Goal: Task Accomplishment & Management: Manage account settings

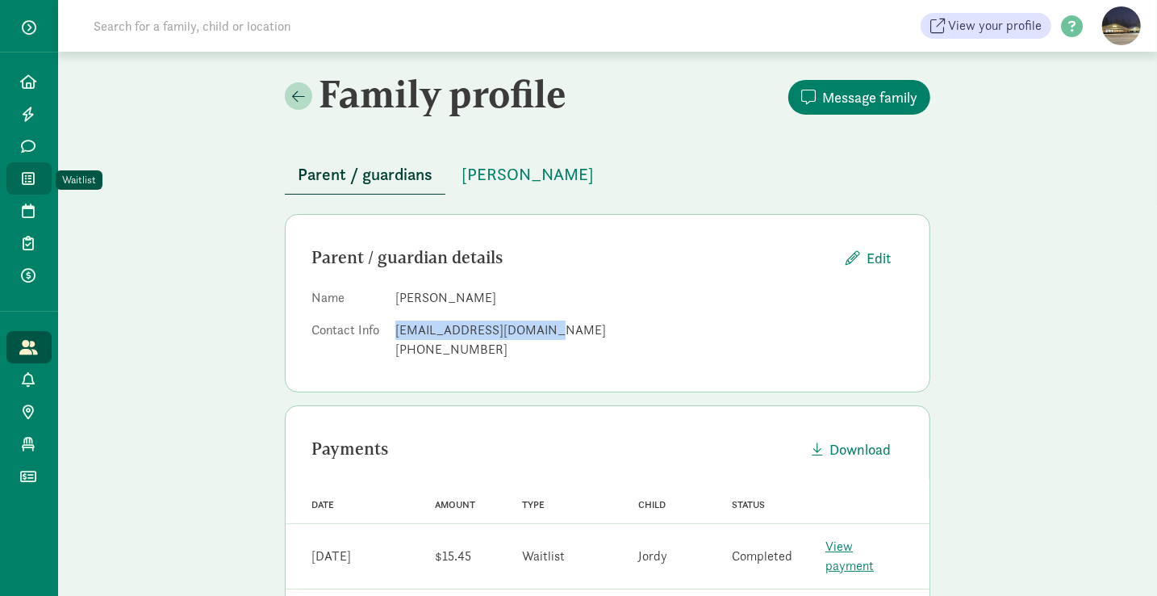
click at [30, 180] on icon at bounding box center [29, 178] width 13 height 15
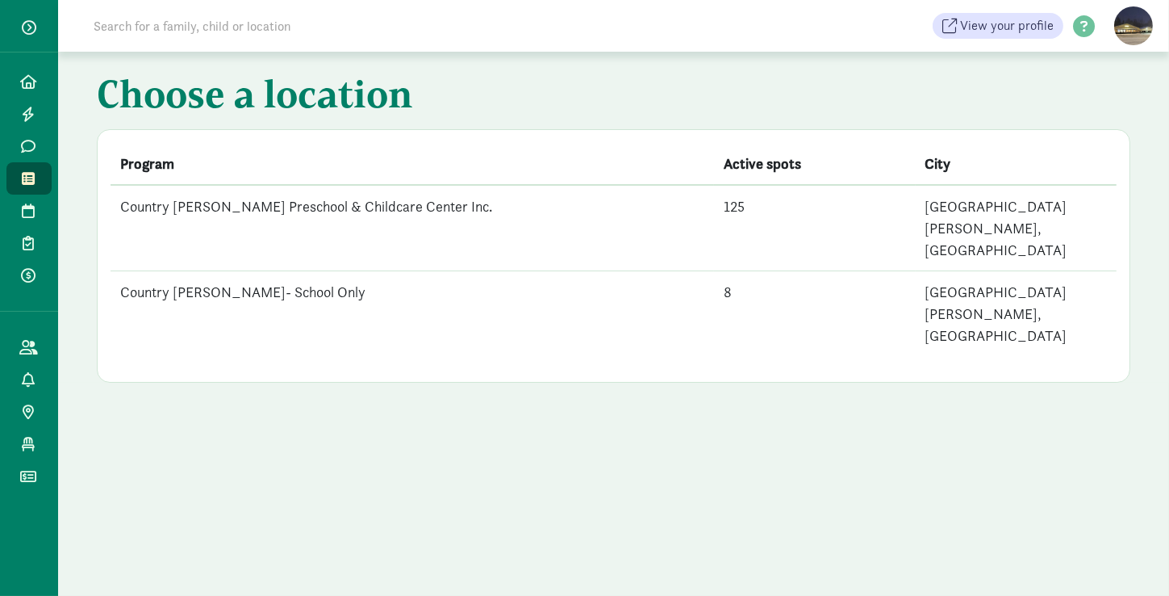
click at [191, 207] on td "Country [PERSON_NAME] Preschool & Childcare Center Inc." at bounding box center [413, 228] width 604 height 86
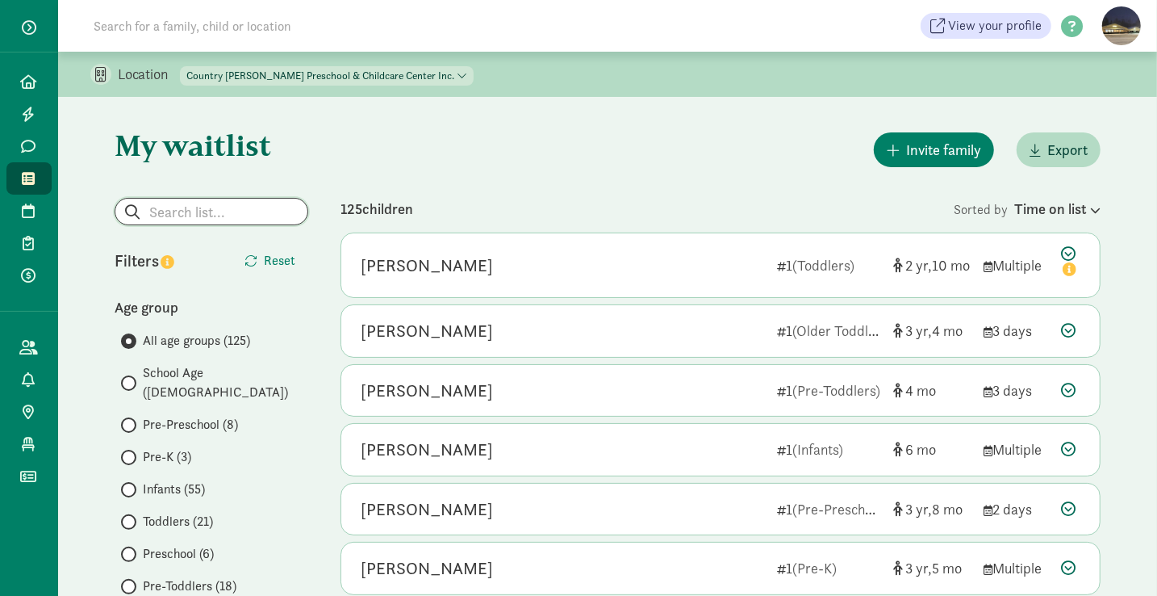
click at [191, 207] on input "search" at bounding box center [211, 212] width 192 height 26
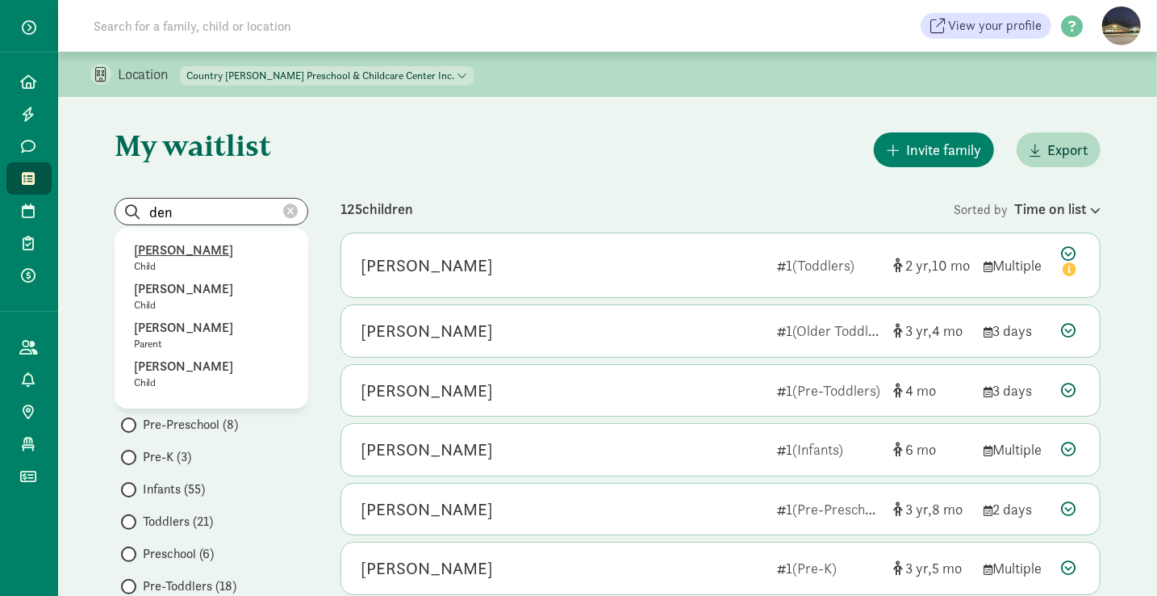
click at [187, 256] on p "[PERSON_NAME]" at bounding box center [211, 249] width 155 height 19
type input "[PERSON_NAME]"
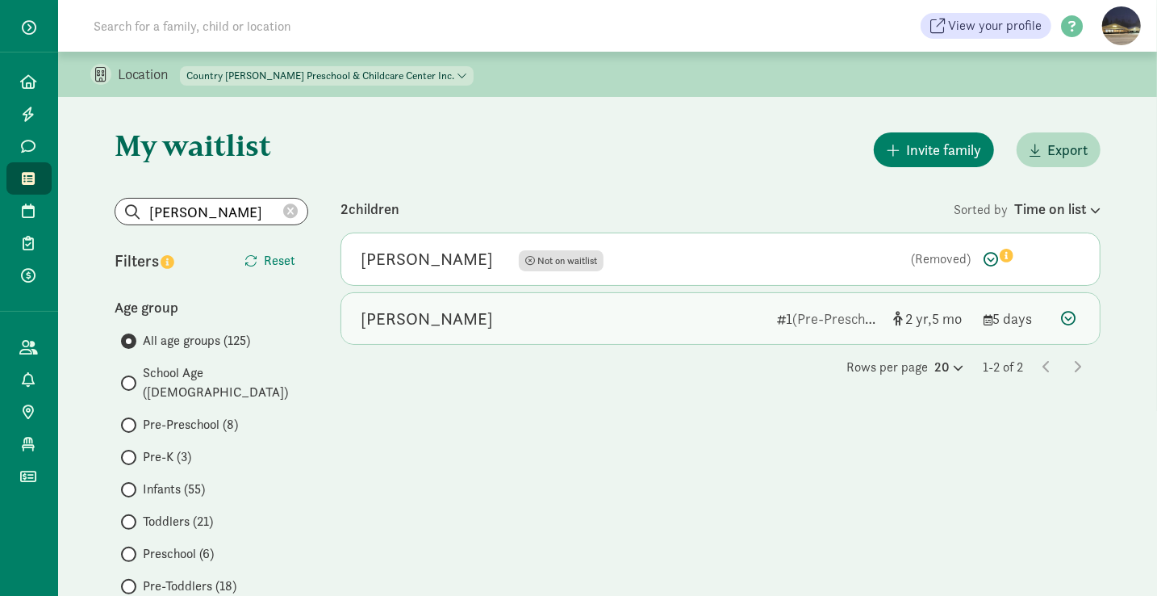
click at [434, 319] on div "[PERSON_NAME]" at bounding box center [427, 319] width 132 height 26
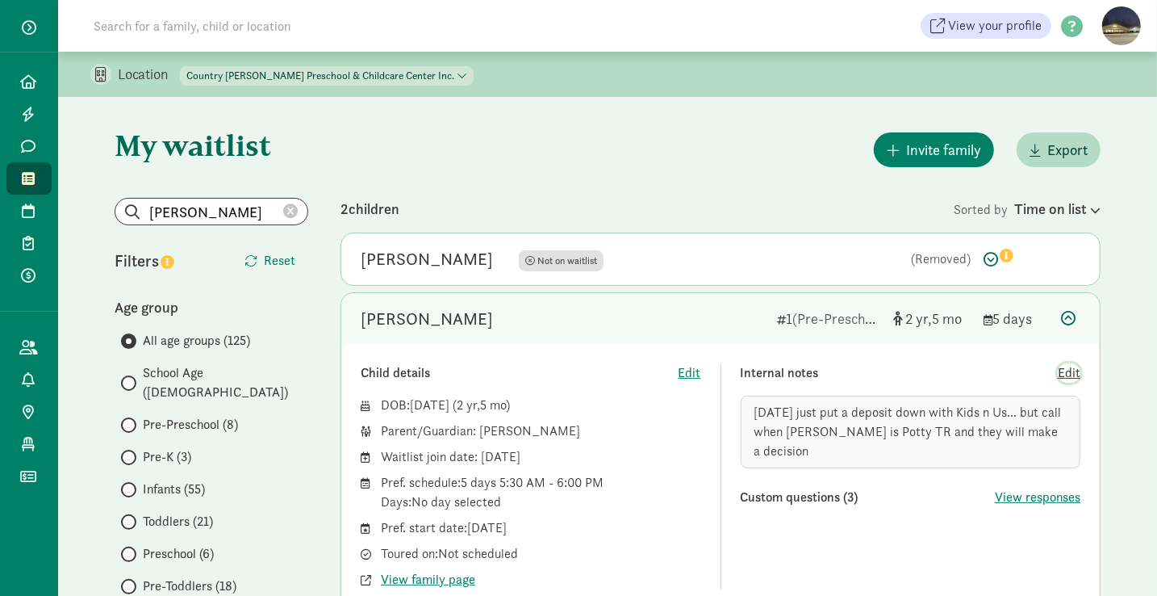
click at [1074, 373] on span "Edit" at bounding box center [1069, 372] width 23 height 19
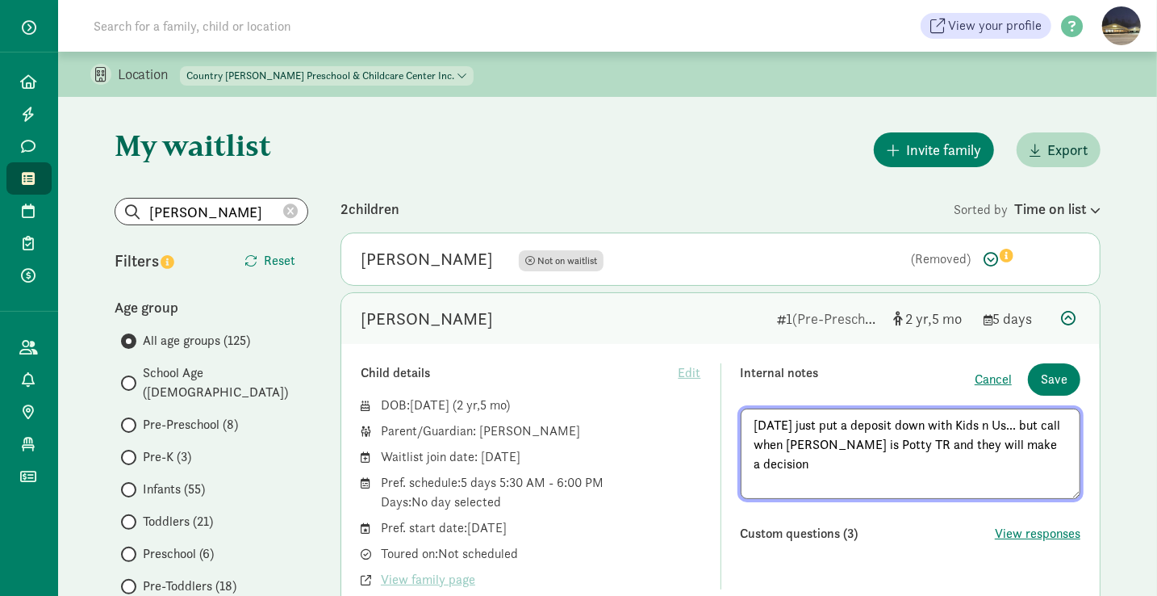
scroll to position [1, 0]
type textarea "[DATE] just put a deposit down with Kids n Us... but call when [PERSON_NAME] is…"
click at [1066, 374] on span "Save" at bounding box center [1054, 379] width 27 height 19
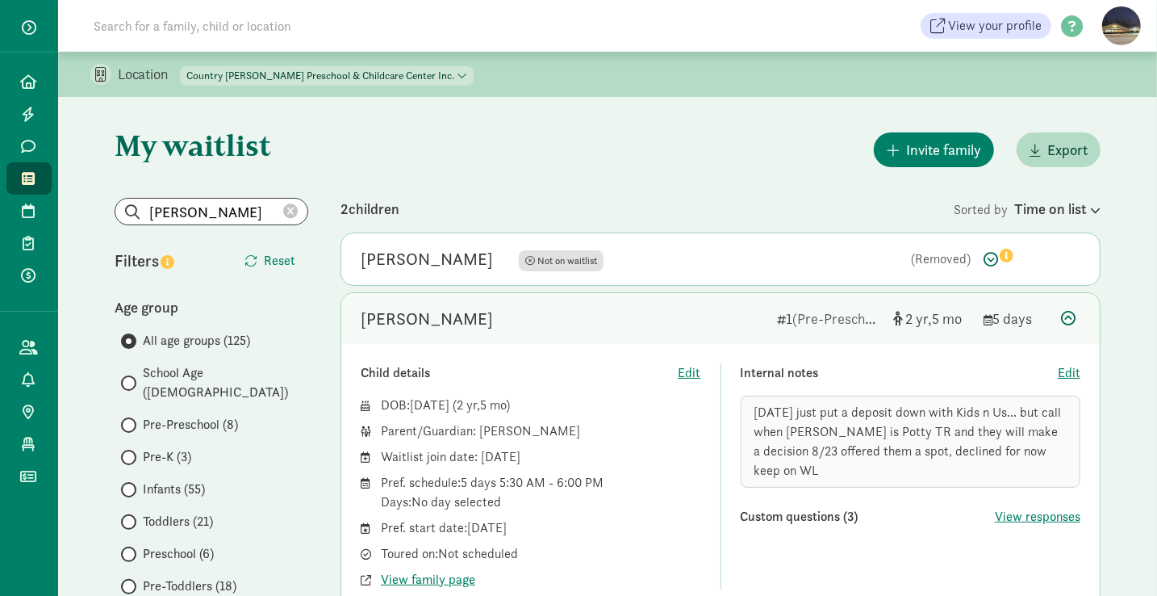
click at [285, 209] on icon at bounding box center [290, 211] width 15 height 15
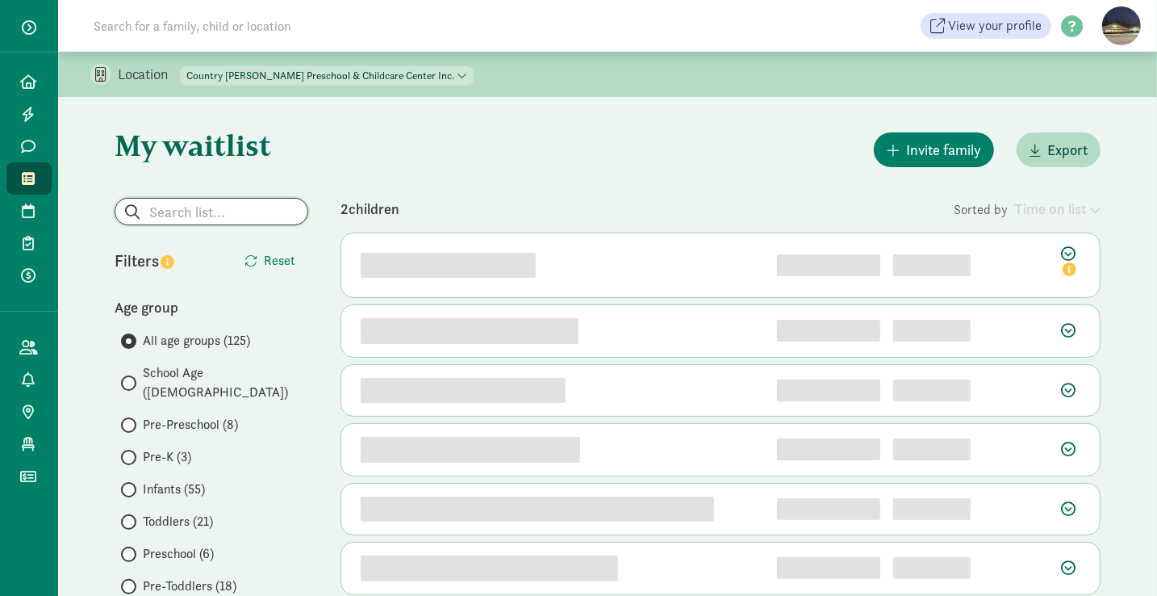
click at [171, 211] on input "search" at bounding box center [211, 212] width 192 height 26
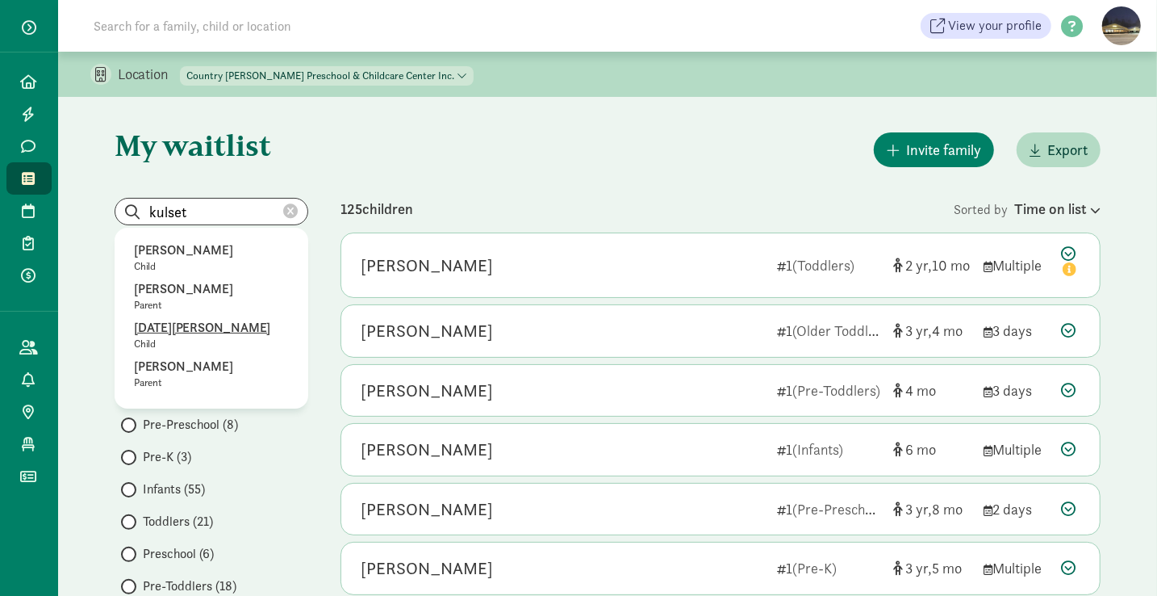
click at [183, 330] on p "[DATE][PERSON_NAME]" at bounding box center [211, 327] width 155 height 19
type input "[DATE][PERSON_NAME]"
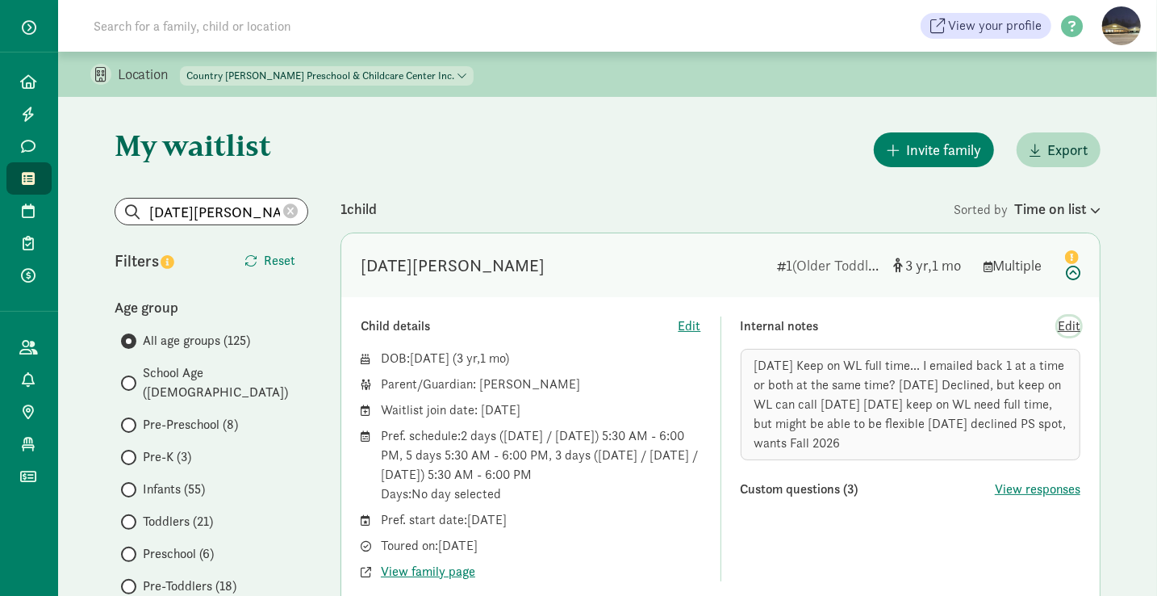
click at [1076, 320] on span "Edit" at bounding box center [1069, 325] width 23 height 19
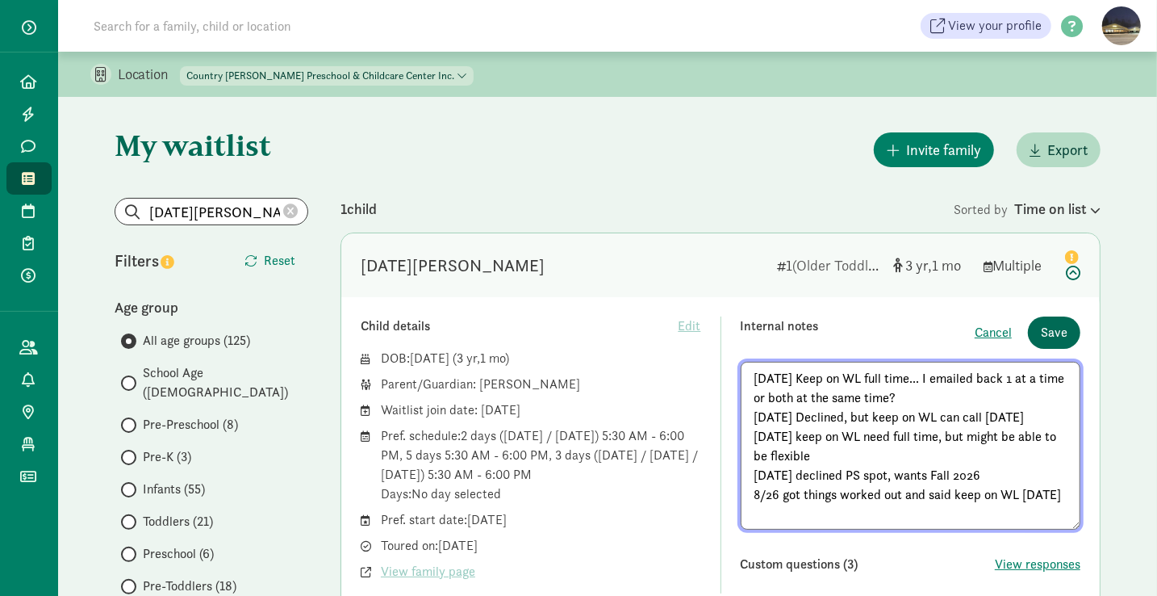
type textarea "[DATE] Keep on WL full time... I emailed back 1 at a time or both at the same t…"
click at [1047, 327] on span "Save" at bounding box center [1054, 332] width 27 height 19
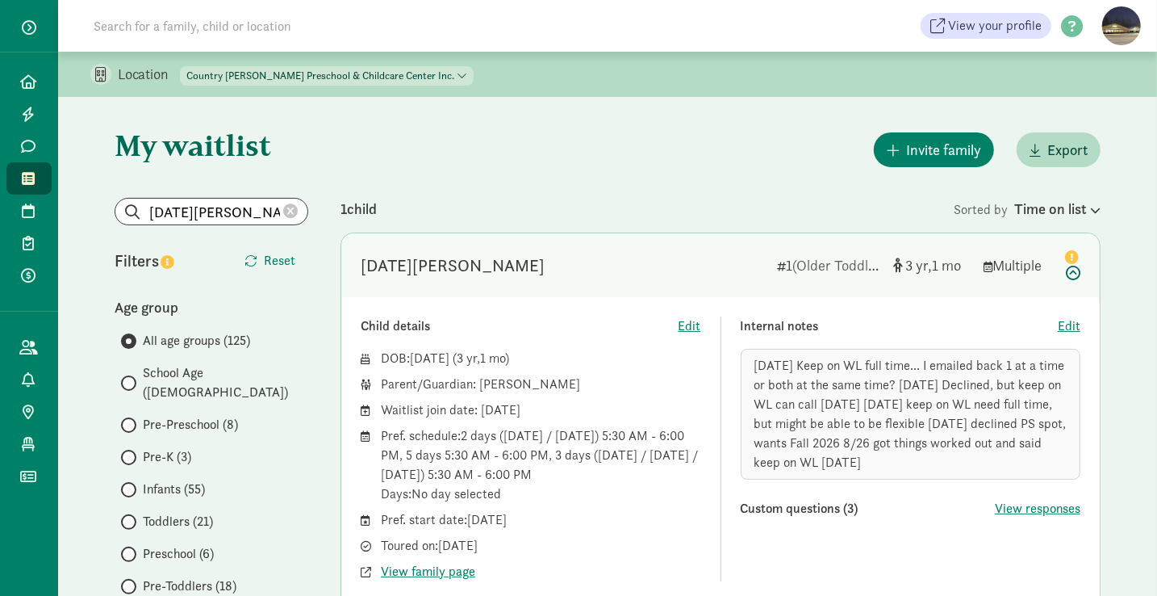
drag, startPoint x: 874, startPoint y: 440, endPoint x: 988, endPoint y: 462, distance: 116.0
click at [988, 462] on div "[DATE] Keep on WL full time... I emailed back 1 at a time or both at the same t…" at bounding box center [911, 414] width 341 height 131
copy span "8/26 got things worked out and said keep on WL [DATE]"
click at [292, 207] on icon at bounding box center [290, 211] width 15 height 15
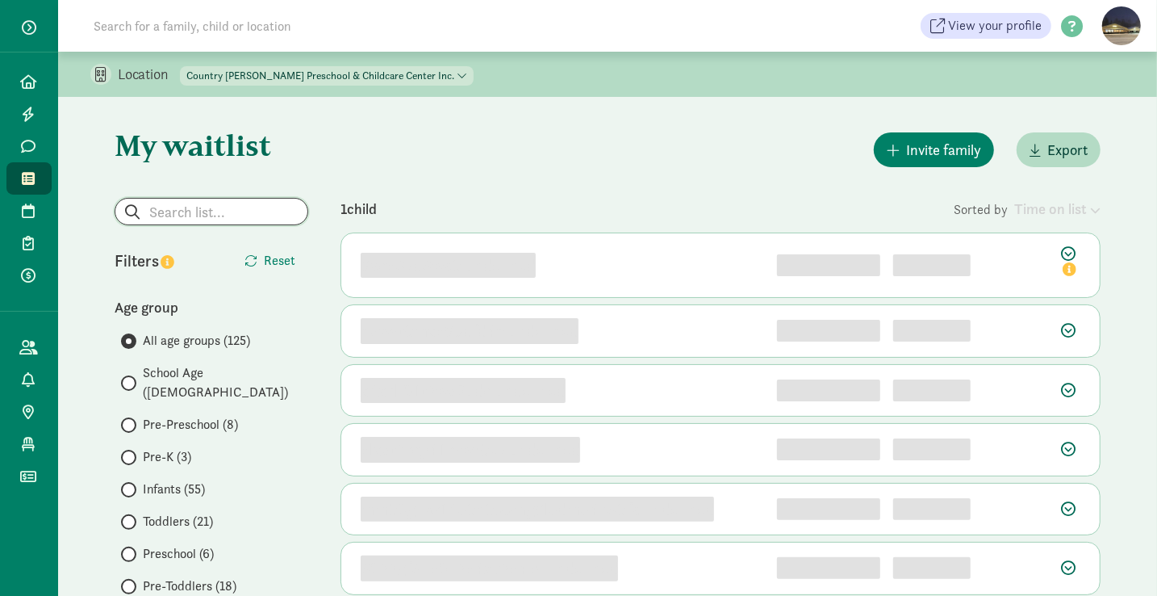
click at [219, 222] on input "search" at bounding box center [211, 212] width 192 height 26
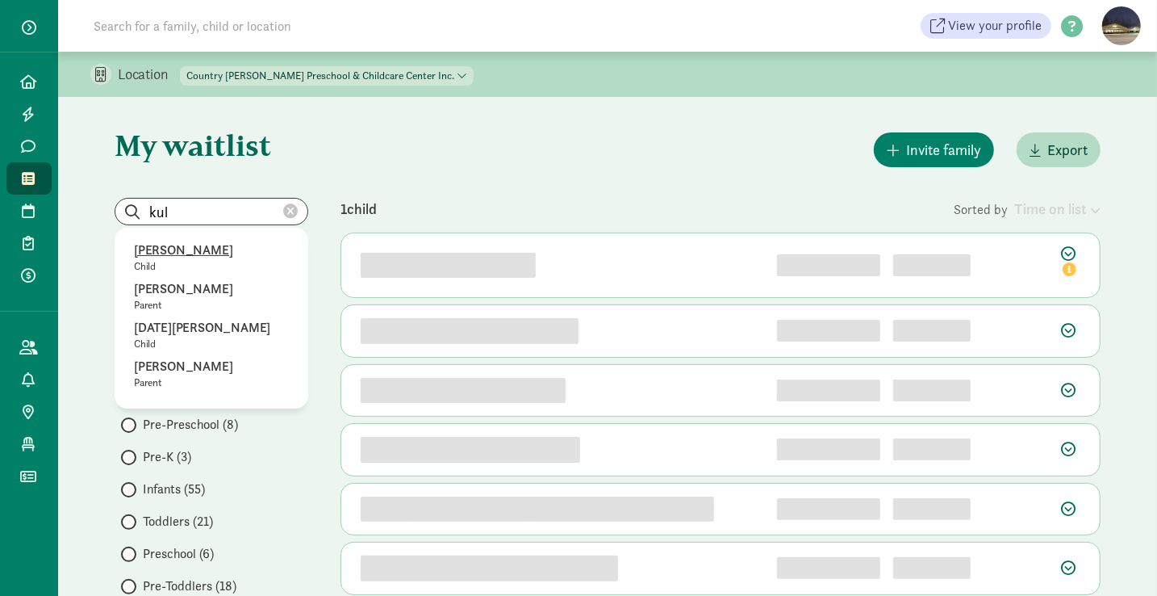
click at [182, 248] on p "[PERSON_NAME]" at bounding box center [211, 249] width 155 height 19
type input "Baby [PERSON_NAME]"
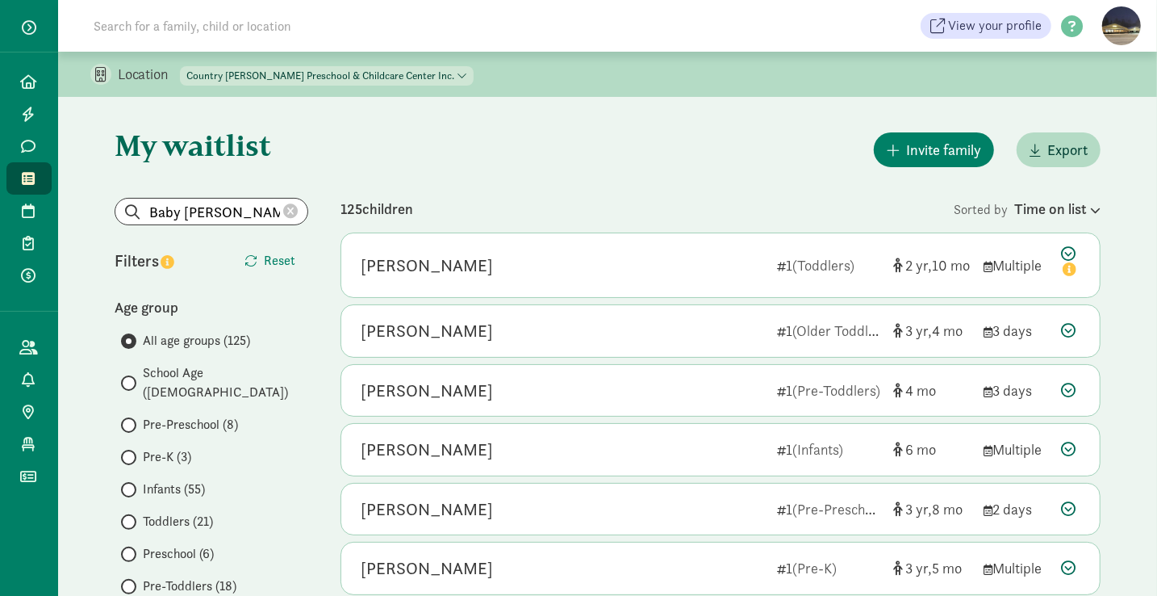
click at [291, 210] on icon at bounding box center [290, 211] width 15 height 15
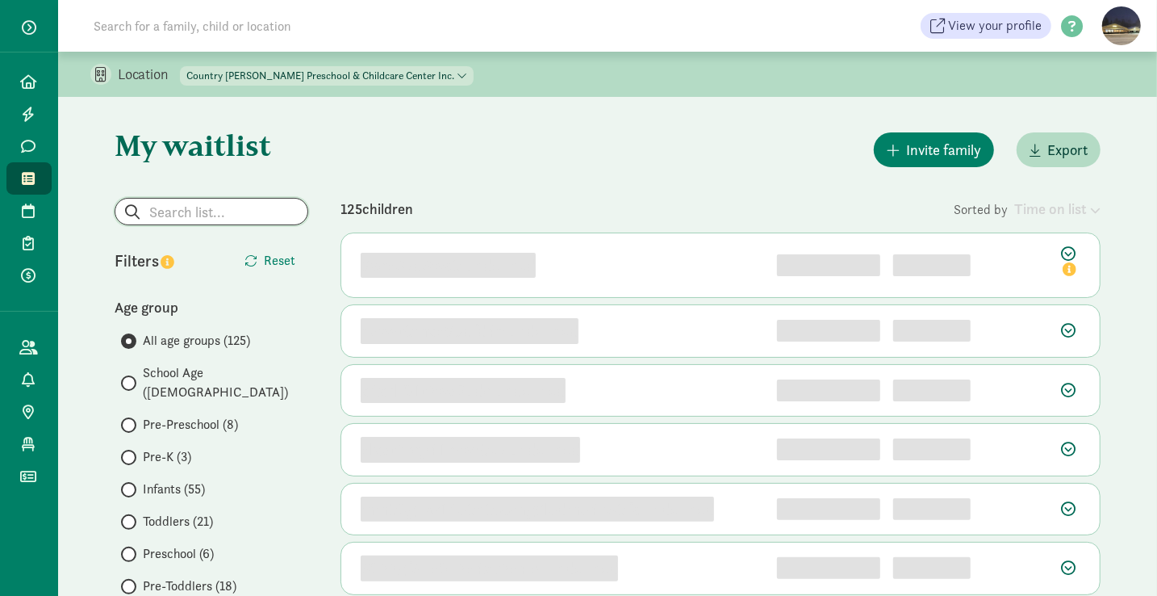
click at [217, 209] on input "search" at bounding box center [211, 212] width 192 height 26
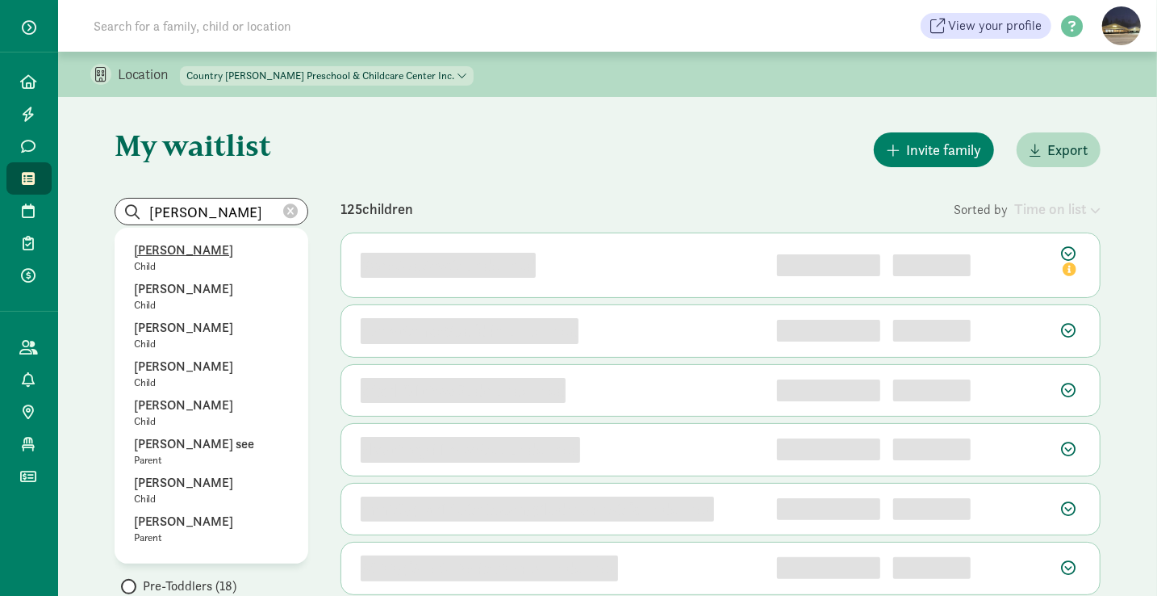
click at [196, 249] on p "[PERSON_NAME]" at bounding box center [211, 249] width 155 height 19
type input "[PERSON_NAME]"
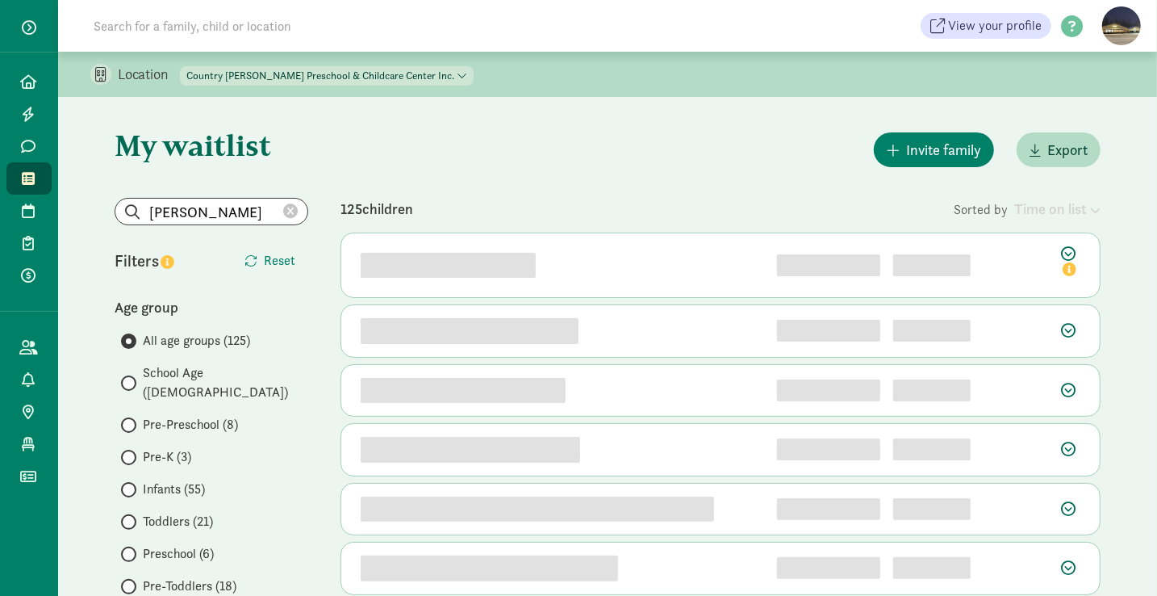
click at [294, 211] on icon at bounding box center [290, 211] width 15 height 15
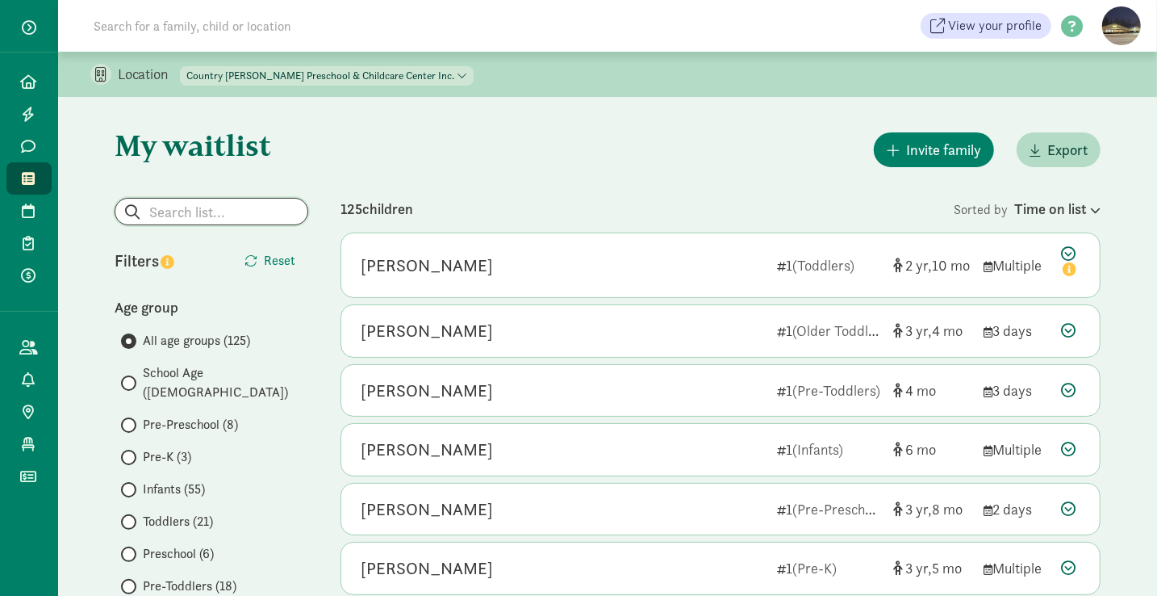
click at [196, 201] on input "search" at bounding box center [211, 212] width 192 height 26
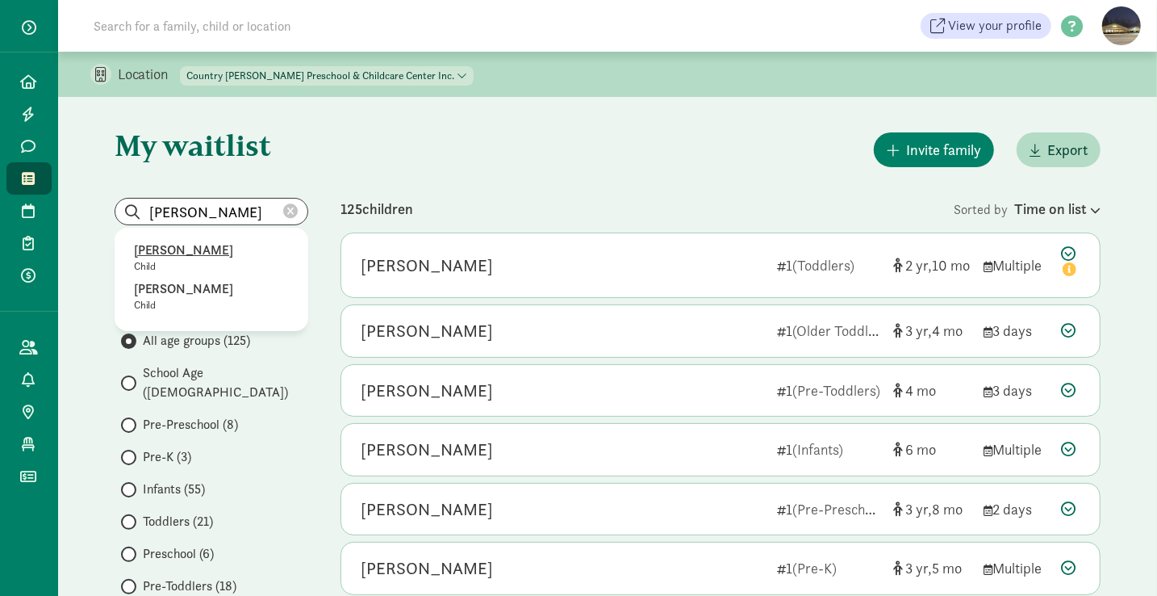
click at [186, 253] on p "[PERSON_NAME]" at bounding box center [211, 249] width 155 height 19
type input "[PERSON_NAME]"
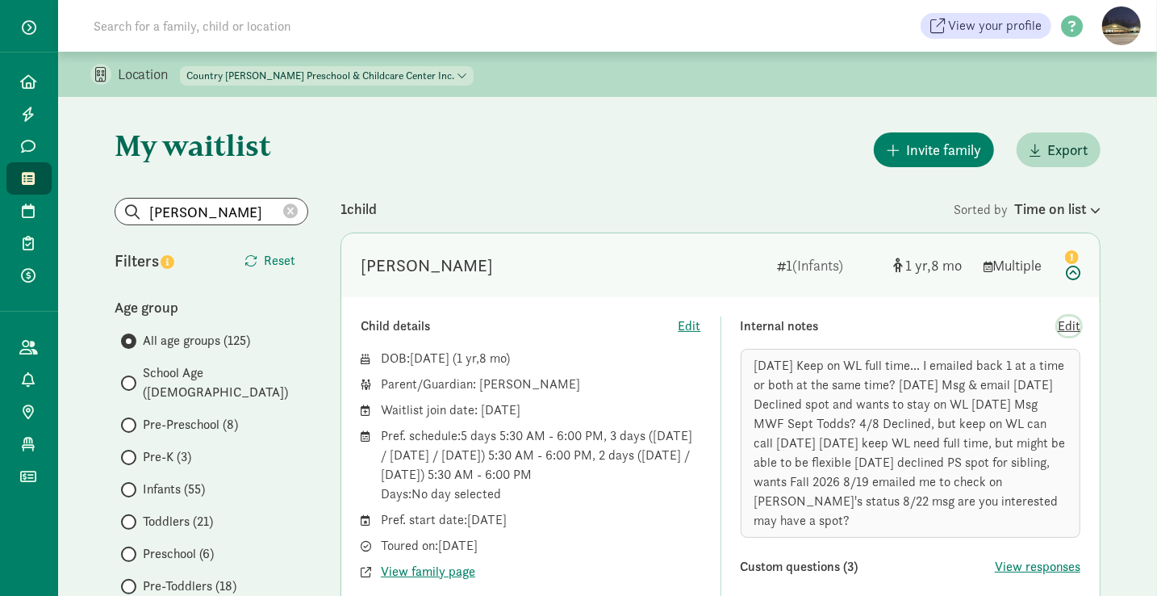
click at [1063, 327] on span "Edit" at bounding box center [1069, 325] width 23 height 19
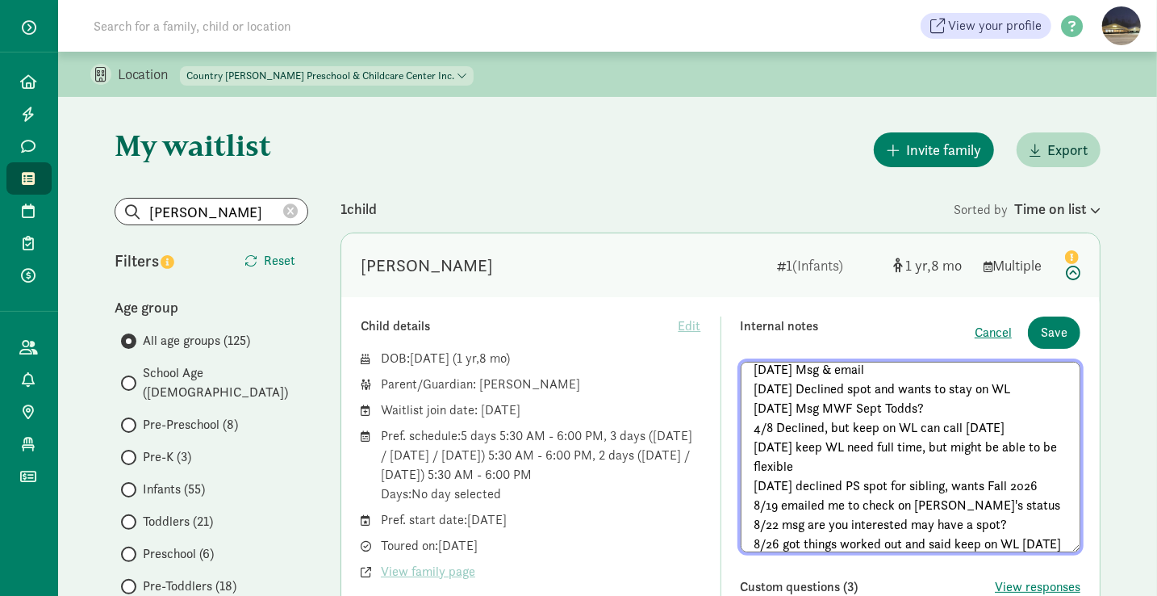
scroll to position [67, 0]
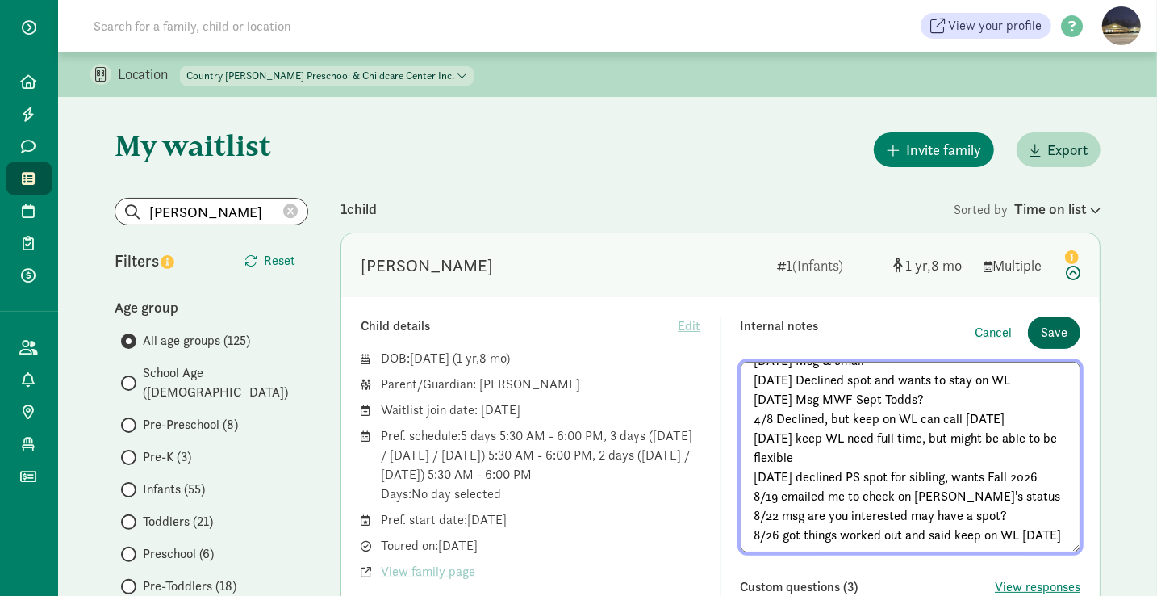
type textarea "[DATE] Keep on WL full time... I emailed back 1 at a time or both at the same t…"
click at [1041, 329] on button "Save" at bounding box center [1054, 332] width 52 height 32
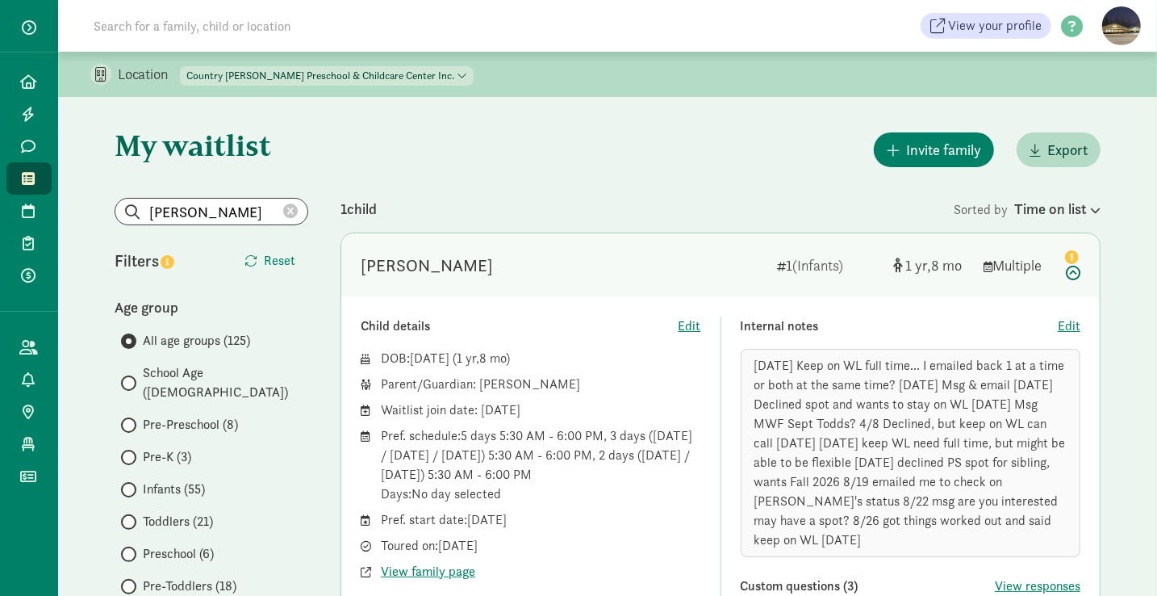
click at [293, 211] on icon at bounding box center [290, 211] width 15 height 15
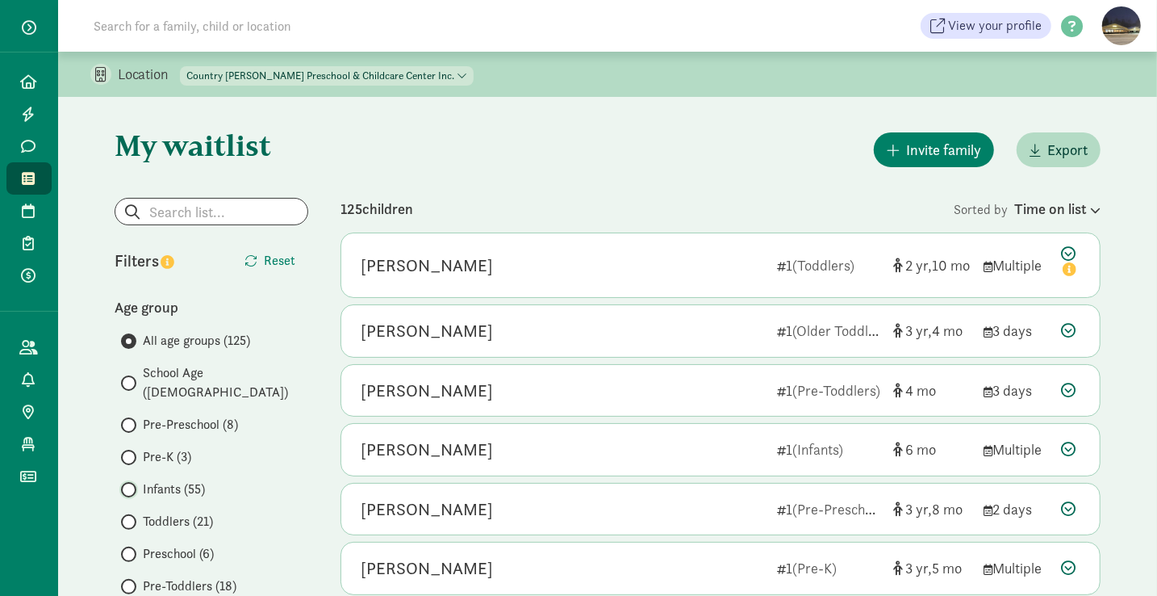
click at [128, 484] on input "Infants (55)" at bounding box center [126, 489] width 10 height 10
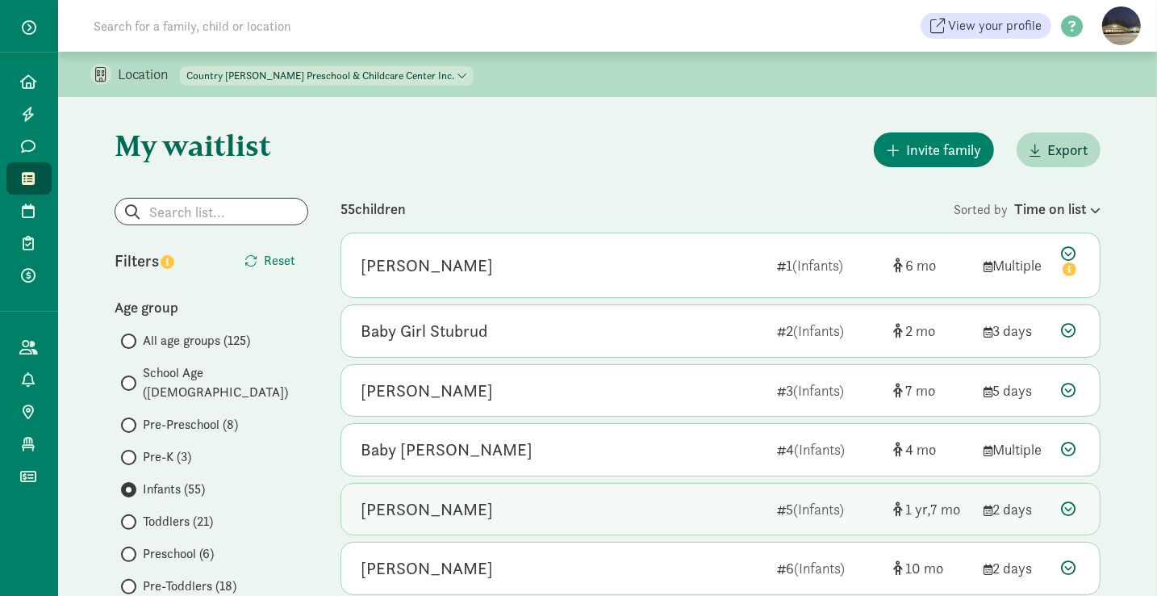
click at [504, 509] on div "[PERSON_NAME]" at bounding box center [562, 509] width 403 height 26
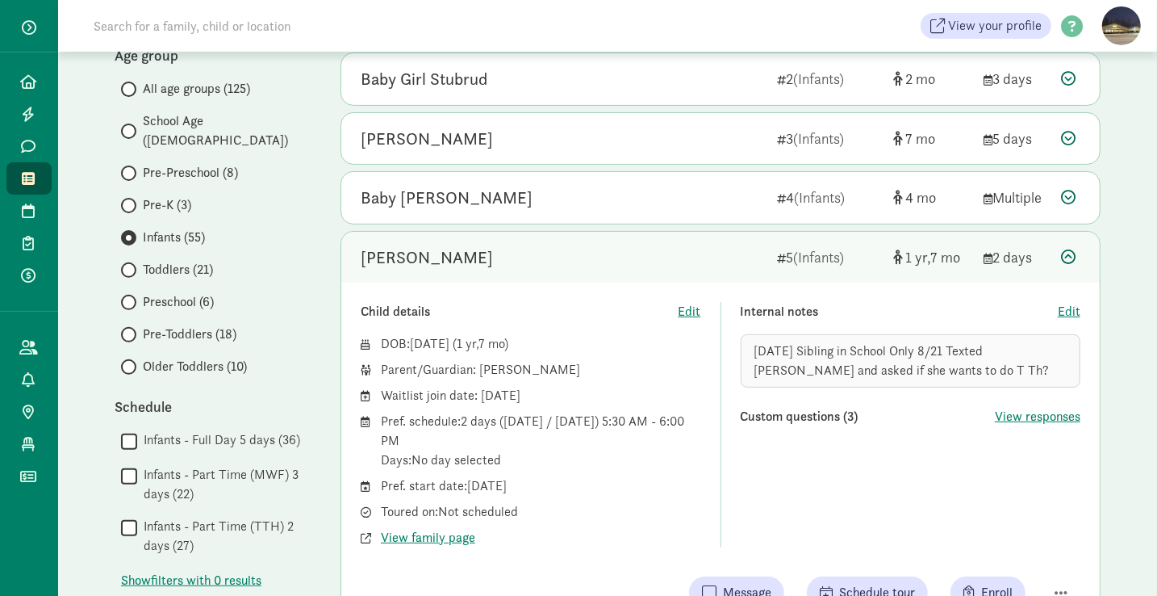
scroll to position [253, 0]
click at [1071, 308] on span "Edit" at bounding box center [1069, 310] width 23 height 19
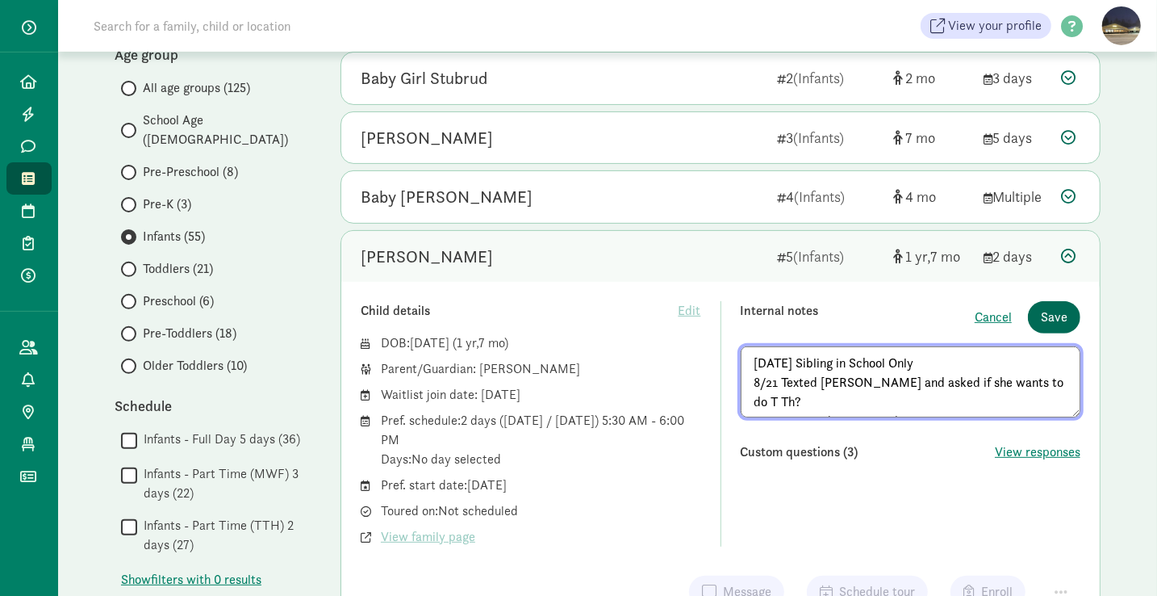
type textarea "[DATE] Sibling in School Only 8/21 Texted [PERSON_NAME] and asked if she wants …"
click at [1062, 314] on span "Save" at bounding box center [1054, 316] width 27 height 19
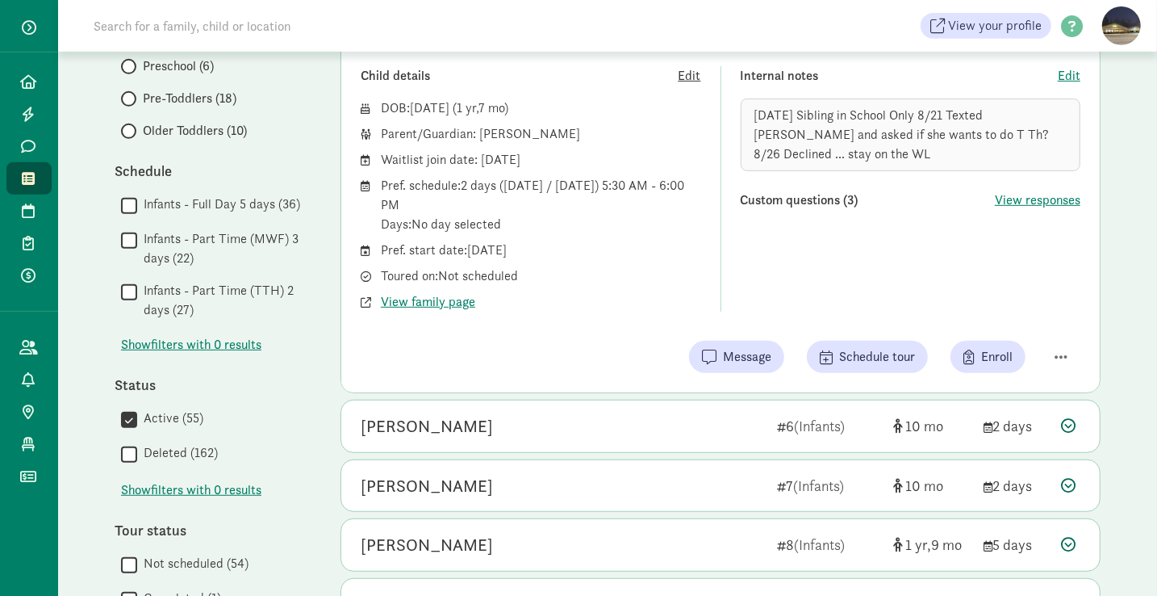
scroll to position [570, 0]
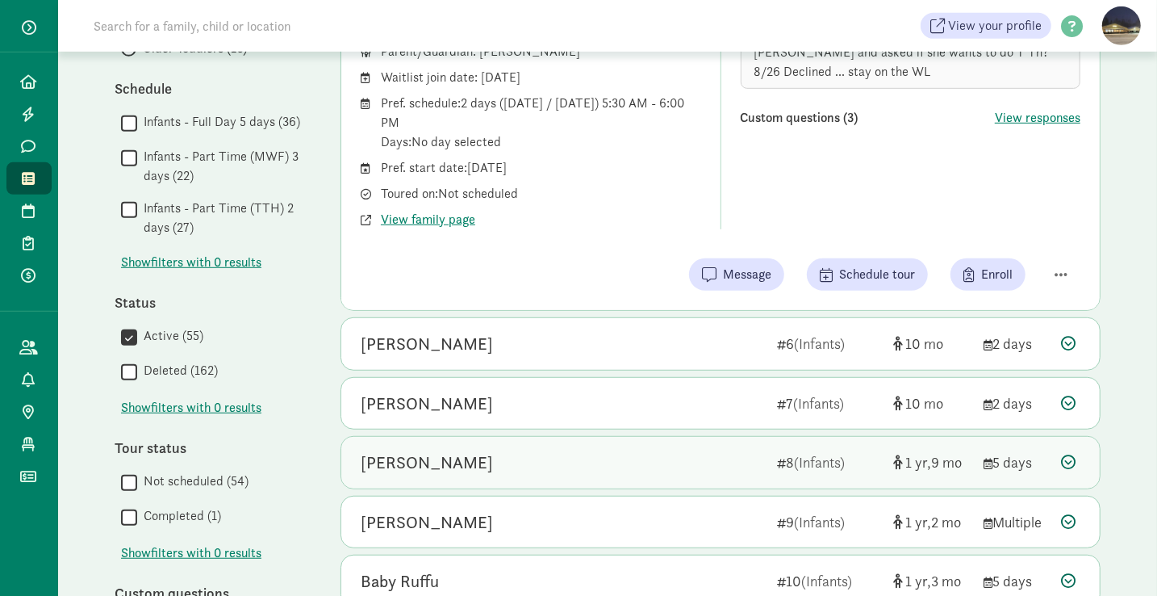
click at [431, 464] on div "[PERSON_NAME]" at bounding box center [427, 462] width 132 height 26
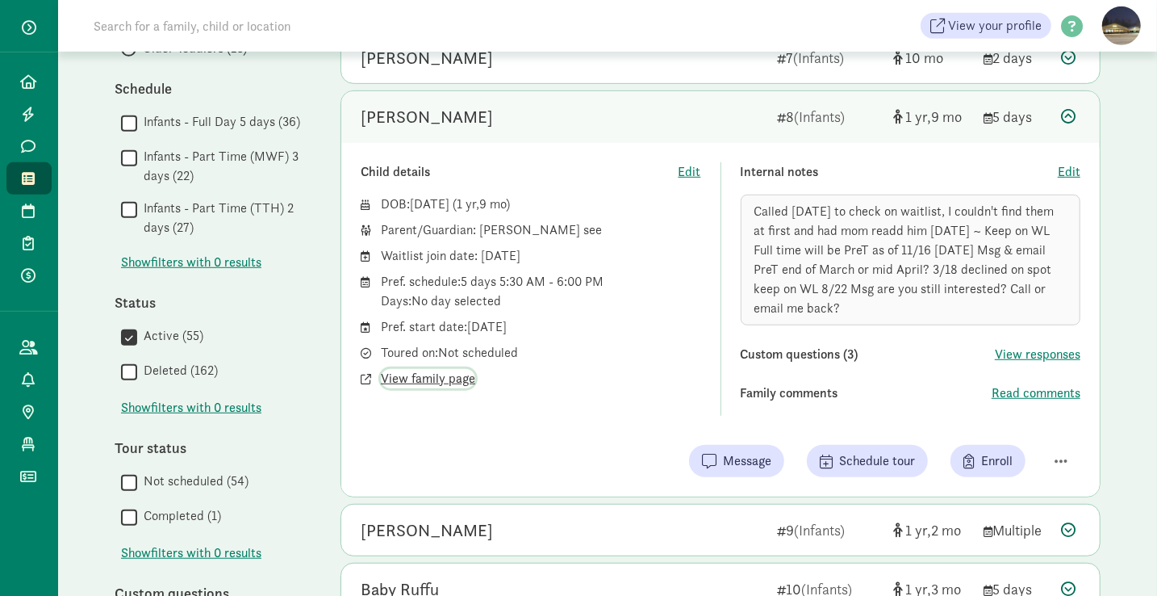
click at [414, 372] on span "View family page" at bounding box center [428, 378] width 94 height 19
click at [1074, 169] on span "Edit" at bounding box center [1069, 171] width 23 height 19
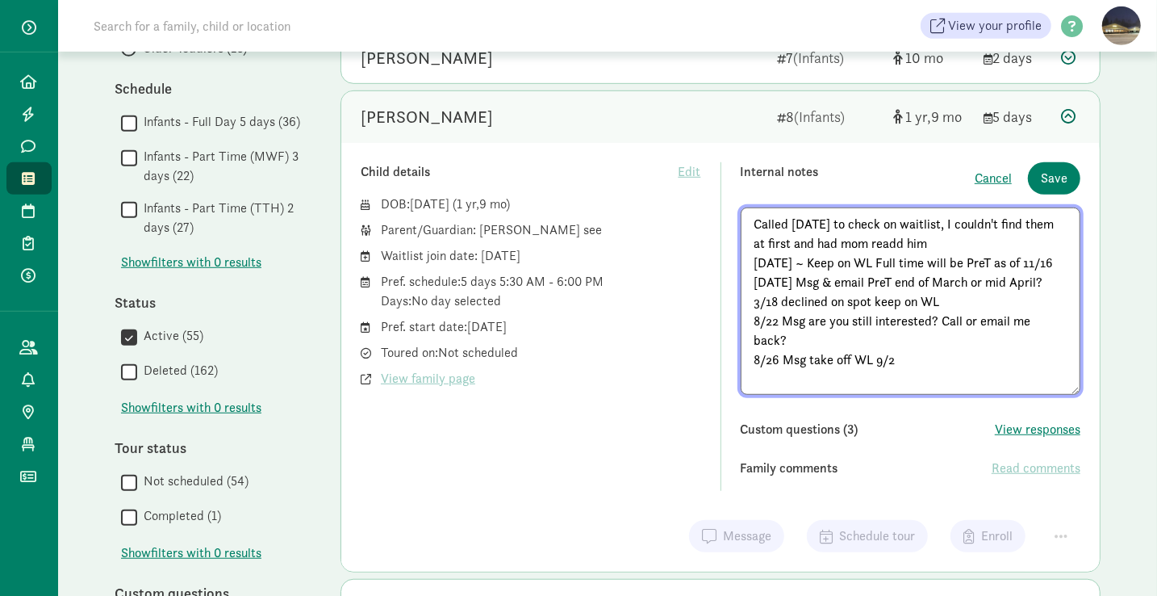
type textarea "Called [DATE] to check on waitlist, I couldn't find them at first and had mom r…"
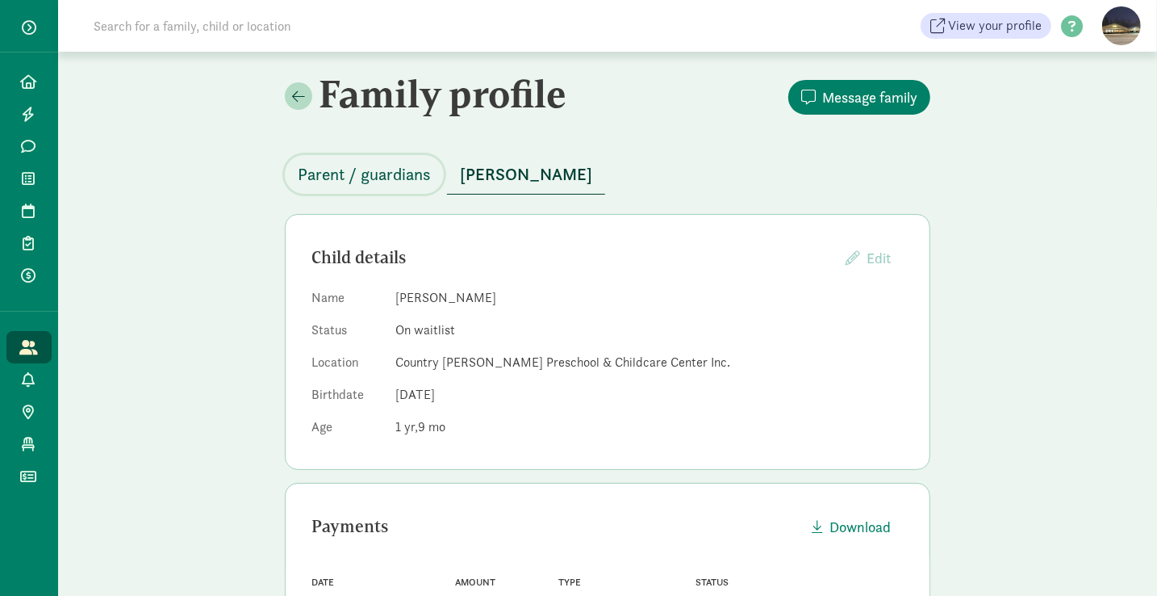
click at [359, 173] on span "Parent / guardians" at bounding box center [364, 174] width 133 height 26
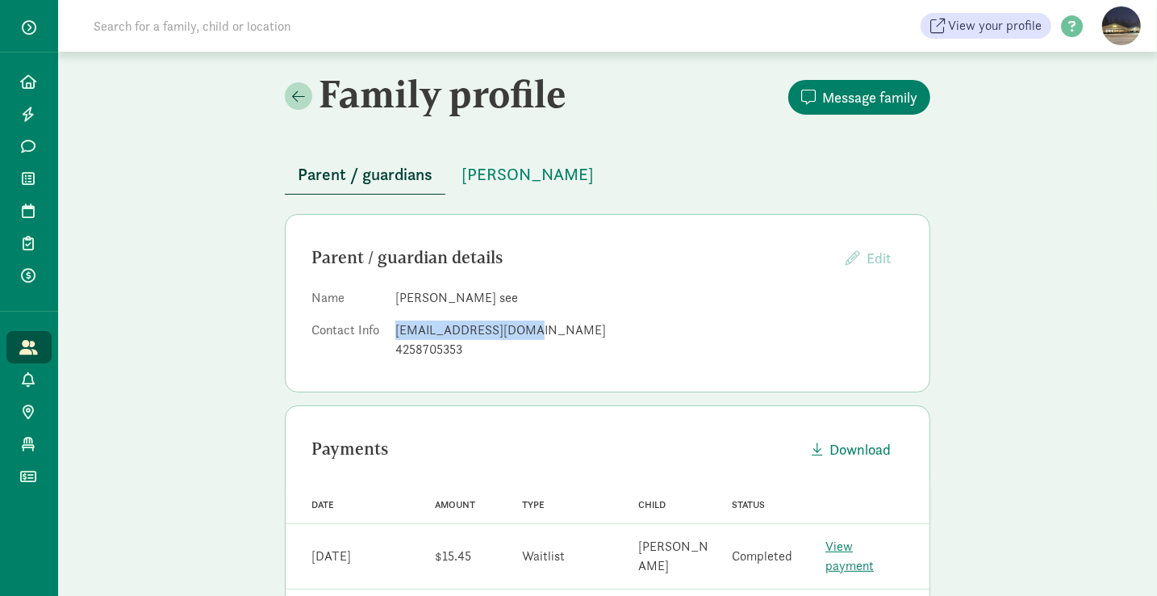
drag, startPoint x: 529, startPoint y: 332, endPoint x: 397, endPoint y: 332, distance: 132.3
click at [397, 332] on div "[EMAIL_ADDRESS][DOMAIN_NAME]" at bounding box center [649, 329] width 508 height 19
copy div "rawoestman@gmail.com"
